Goal: Transaction & Acquisition: Subscribe to service/newsletter

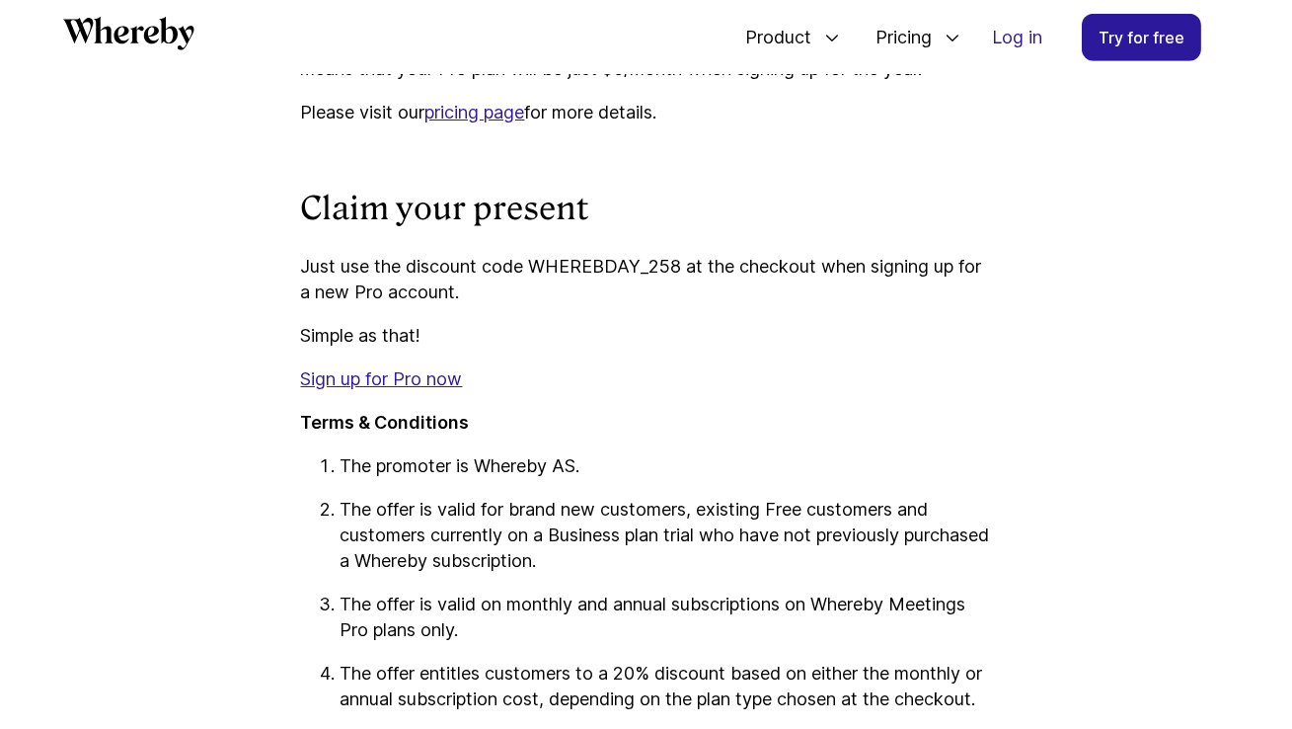
scroll to position [2817, 0]
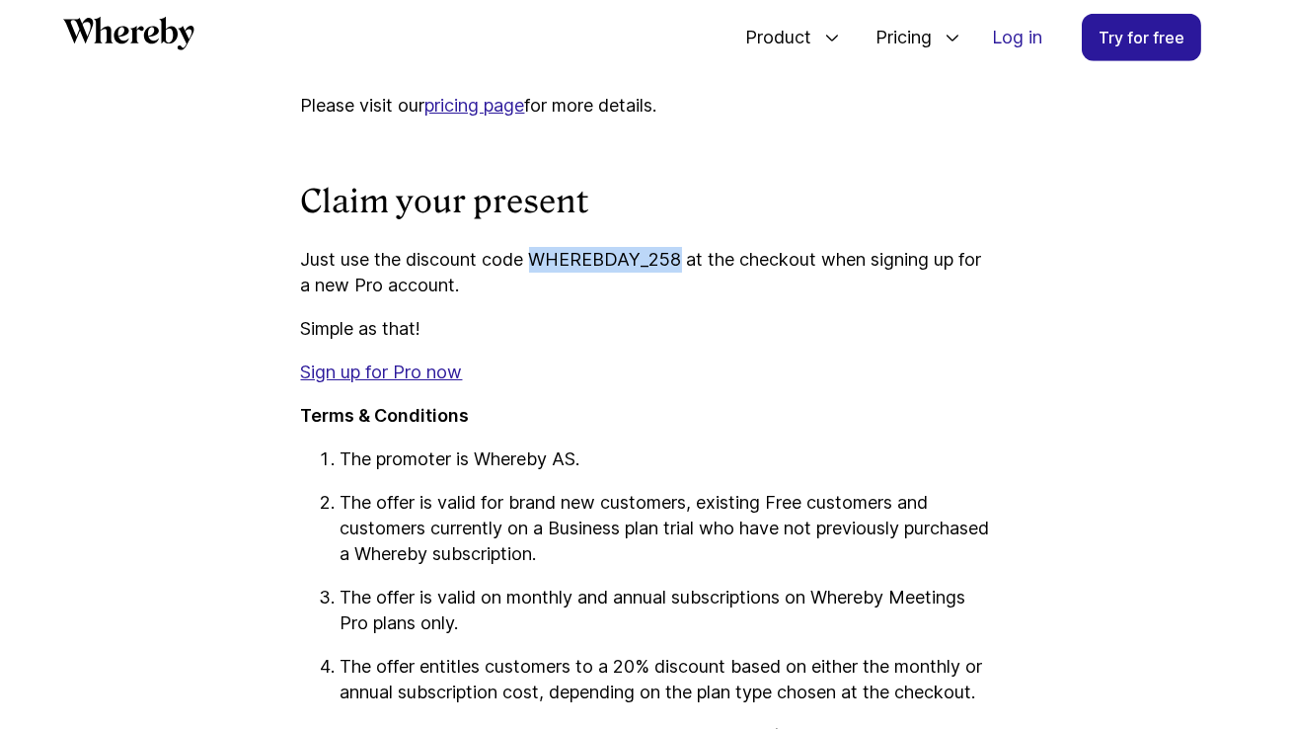
drag, startPoint x: 536, startPoint y: 284, endPoint x: 677, endPoint y: 272, distance: 141.7
click at [677, 272] on p "Just use the discount code WHEREBDAY_258 at the checkout when signing up for a …" at bounding box center [646, 272] width 691 height 51
copy p "WHEREBDAY_258"
click at [400, 382] on link "Sign up for Pro now" at bounding box center [382, 371] width 162 height 21
